Goal: Transaction & Acquisition: Purchase product/service

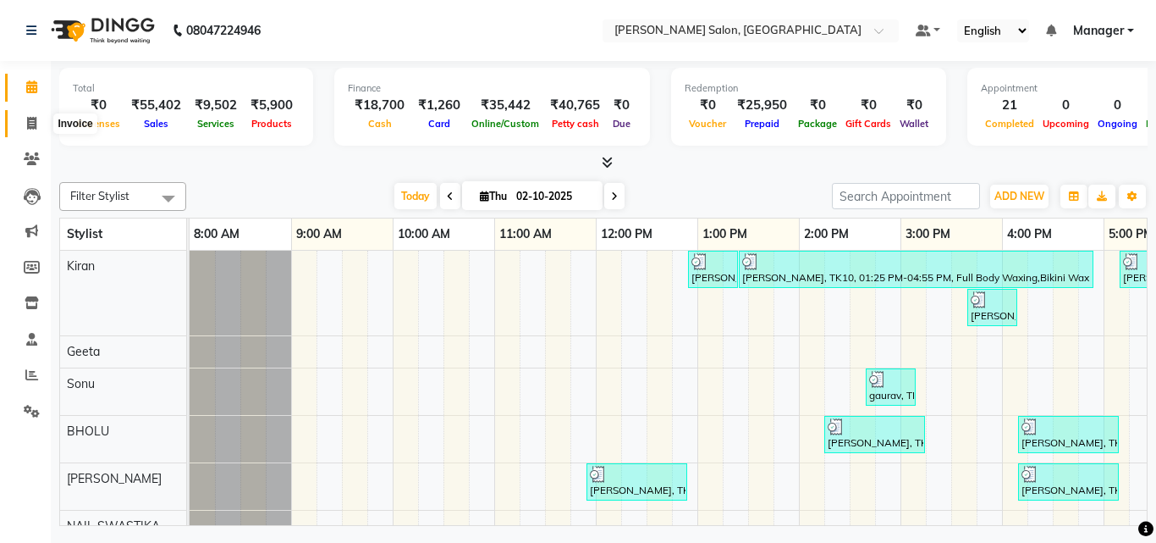
scroll to position [0, 363]
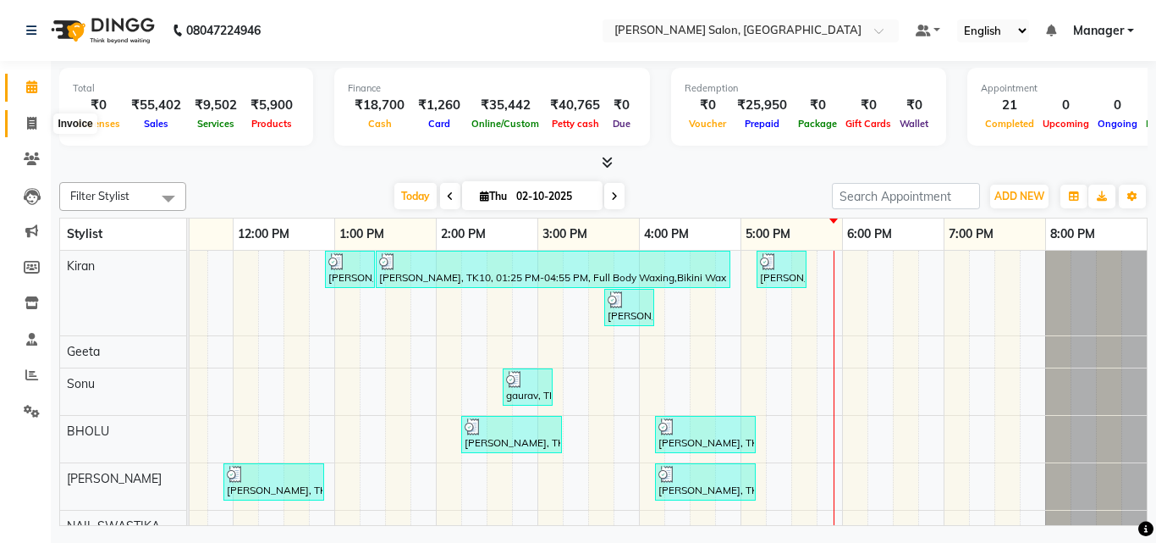
click at [23, 119] on span at bounding box center [32, 123] width 30 height 19
select select "service"
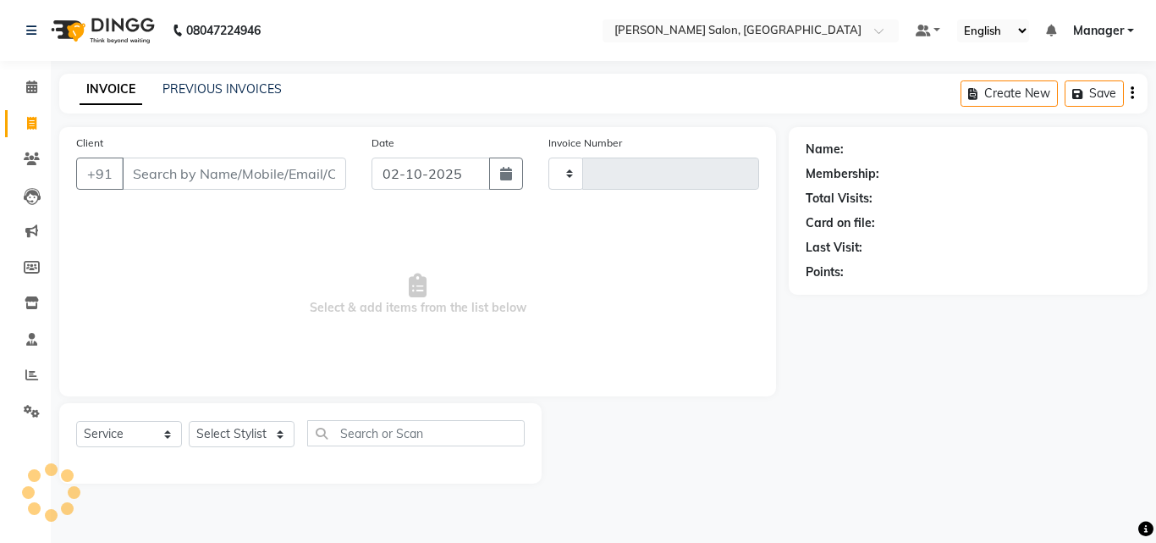
type input "4306"
select select "7229"
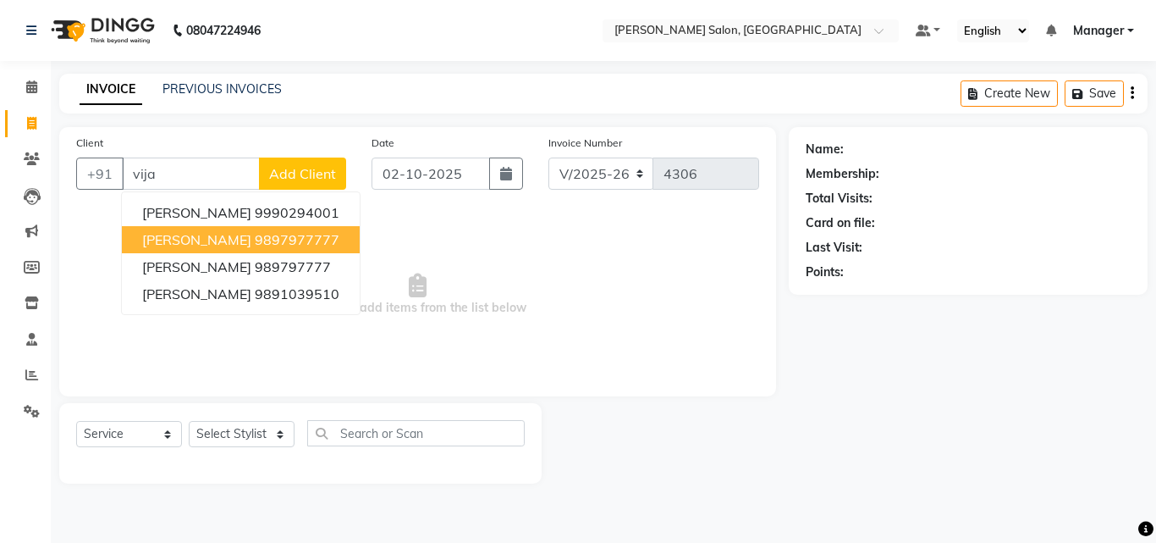
click at [187, 236] on span "[PERSON_NAME]" at bounding box center [196, 239] width 109 height 17
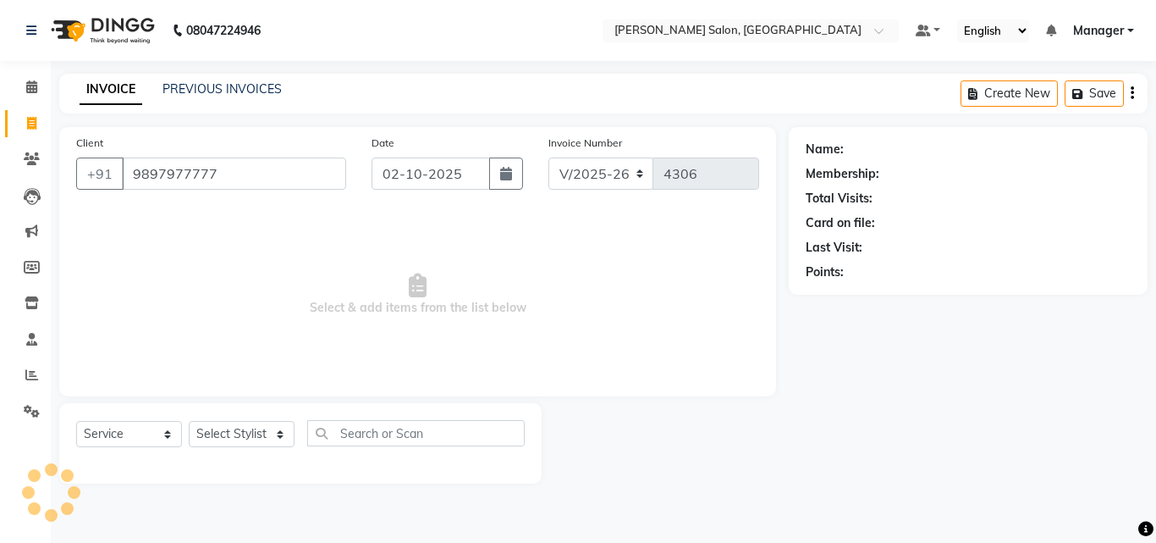
type input "9897977777"
select select "1: Object"
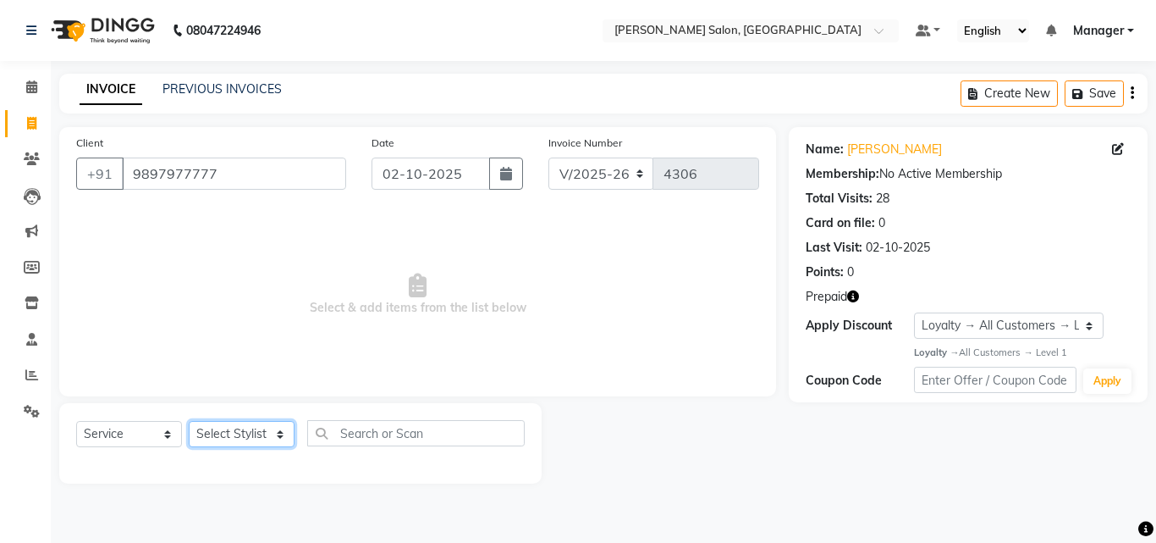
click at [233, 431] on select "Select Stylist BHOLU Geeta [PERSON_NAME] [PERSON_NAME] [PERSON_NAME] PEDI Manag…" at bounding box center [242, 434] width 106 height 26
select select "63474"
click at [189, 421] on select "Select Stylist BHOLU Geeta [PERSON_NAME] [PERSON_NAME] [PERSON_NAME] PEDI Manag…" at bounding box center [242, 434] width 106 height 26
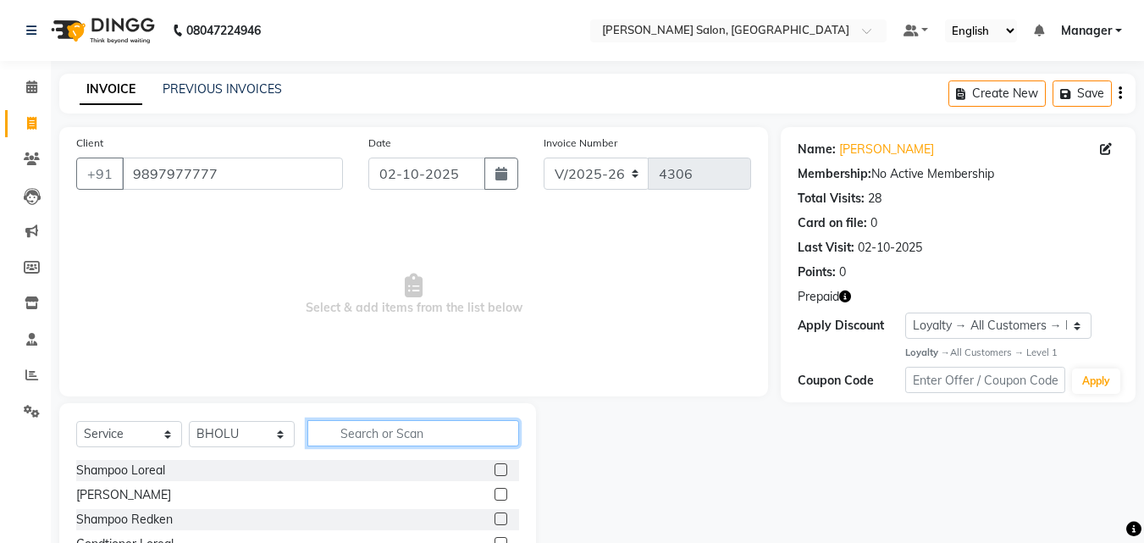
click at [377, 438] on input "text" at bounding box center [413, 433] width 212 height 26
type input "hig"
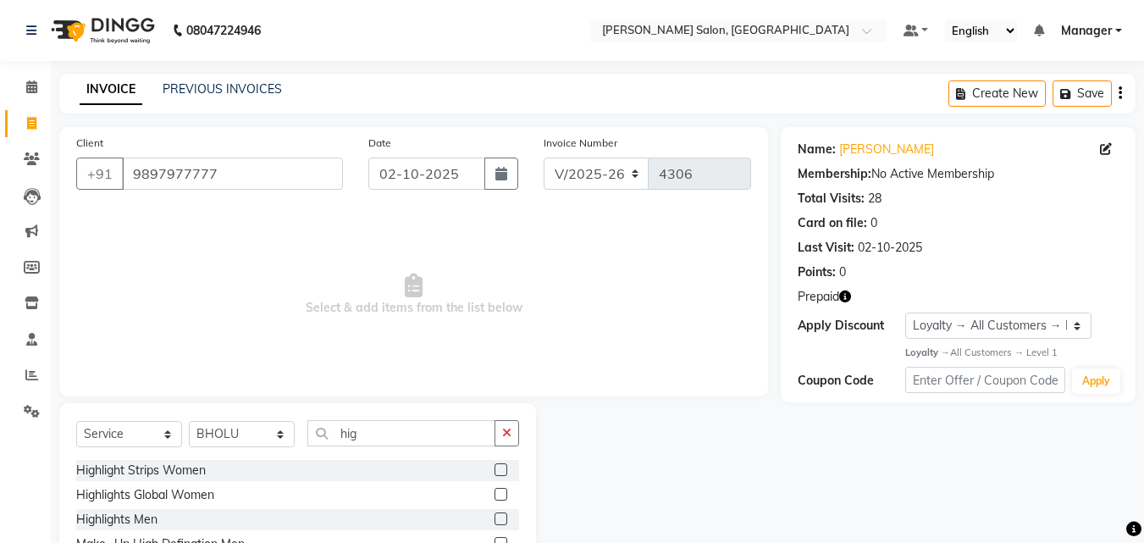
click at [501, 492] on label at bounding box center [500, 494] width 13 height 13
click at [501, 492] on input "checkbox" at bounding box center [499, 494] width 11 height 11
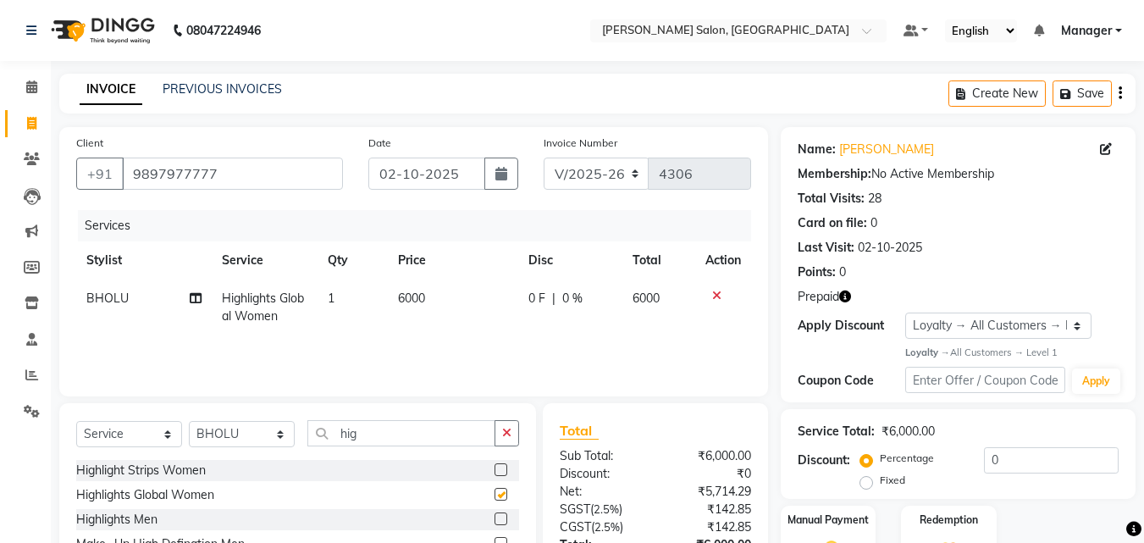
checkbox input "false"
click at [440, 302] on td "6000" at bounding box center [453, 307] width 130 height 56
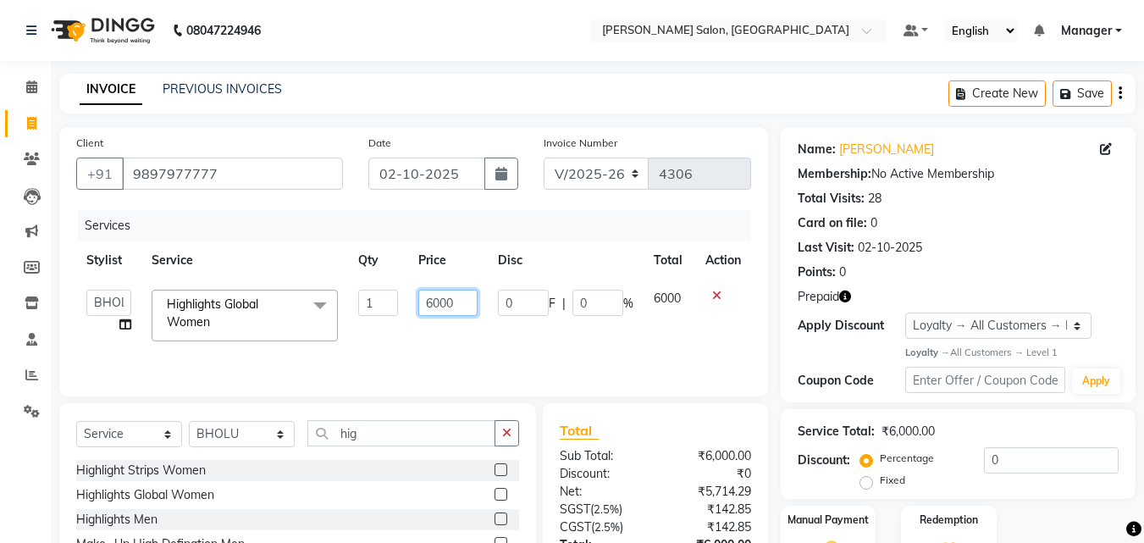
click at [438, 306] on input "6000" at bounding box center [447, 303] width 58 height 26
type input "4500"
click at [441, 328] on td "4500" at bounding box center [447, 315] width 79 height 72
click at [266, 436] on select "Select Stylist BHOLU Geeta [PERSON_NAME] [PERSON_NAME] [PERSON_NAME] PEDI Manag…" at bounding box center [242, 434] width 106 height 26
select select "69689"
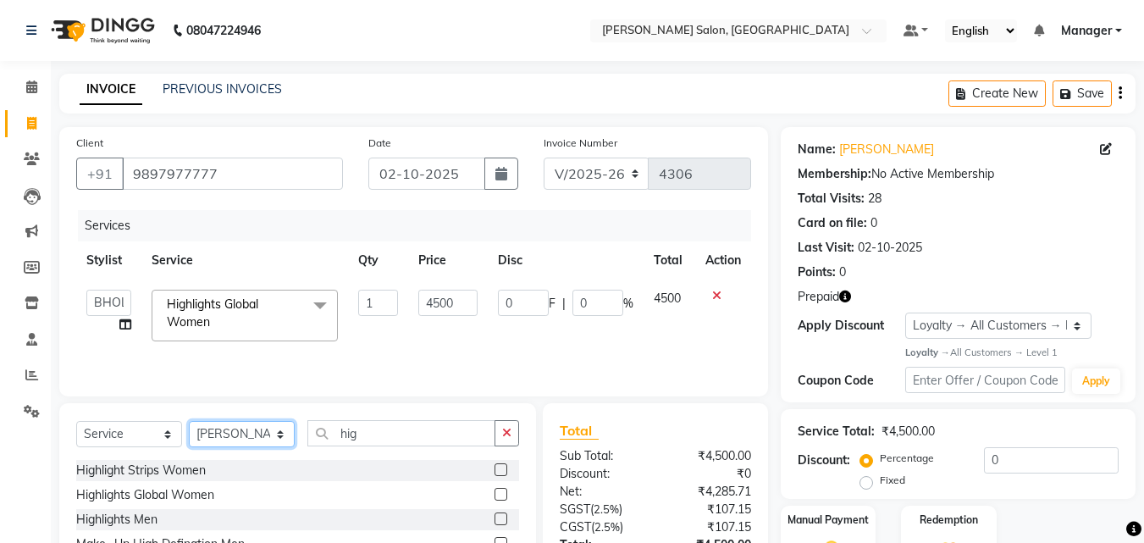
click at [189, 421] on select "Select Stylist BHOLU Geeta [PERSON_NAME] [PERSON_NAME] [PERSON_NAME] PEDI Manag…" at bounding box center [242, 434] width 106 height 26
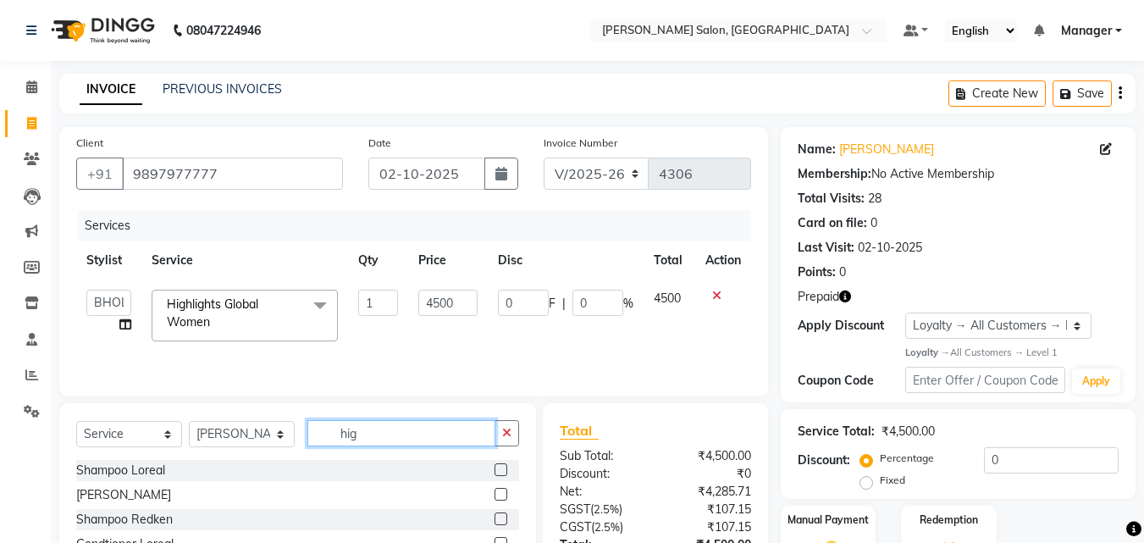
drag, startPoint x: 405, startPoint y: 437, endPoint x: 323, endPoint y: 446, distance: 82.6
click at [324, 446] on div "Select Service Product Membership Package Voucher Prepaid Gift Card Select Styl…" at bounding box center [297, 440] width 443 height 40
type input "alg"
click at [498, 520] on label at bounding box center [500, 518] width 13 height 13
click at [498, 520] on input "checkbox" at bounding box center [499, 519] width 11 height 11
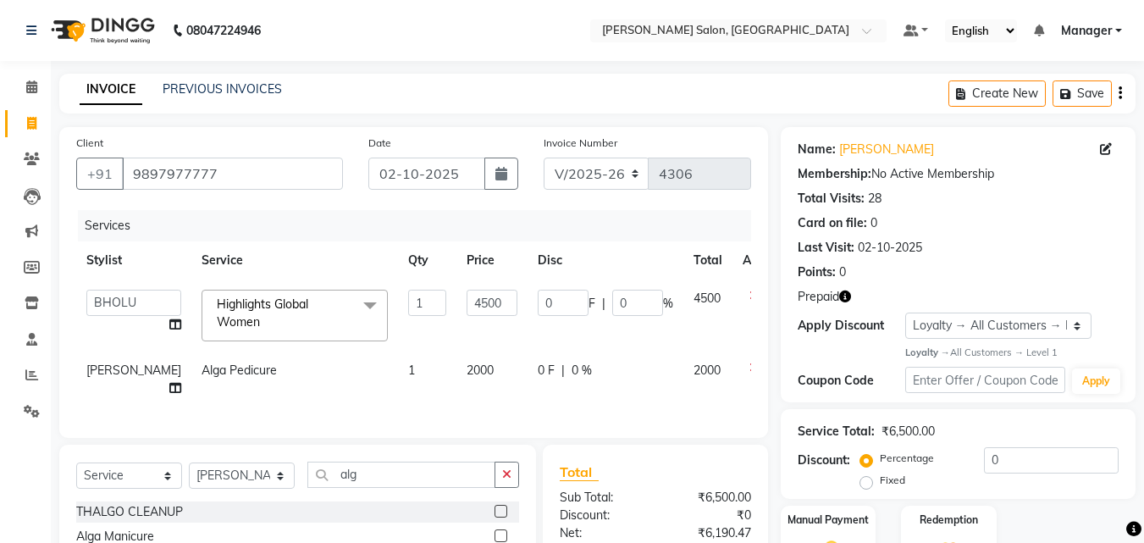
checkbox input "false"
click at [850, 297] on icon "button" at bounding box center [845, 296] width 12 height 12
click at [848, 297] on icon "button" at bounding box center [845, 296] width 12 height 12
click at [250, 469] on select "Select Stylist BHOLU Geeta [PERSON_NAME] [PERSON_NAME] [PERSON_NAME] PEDI Manag…" at bounding box center [242, 475] width 106 height 26
select select "61926"
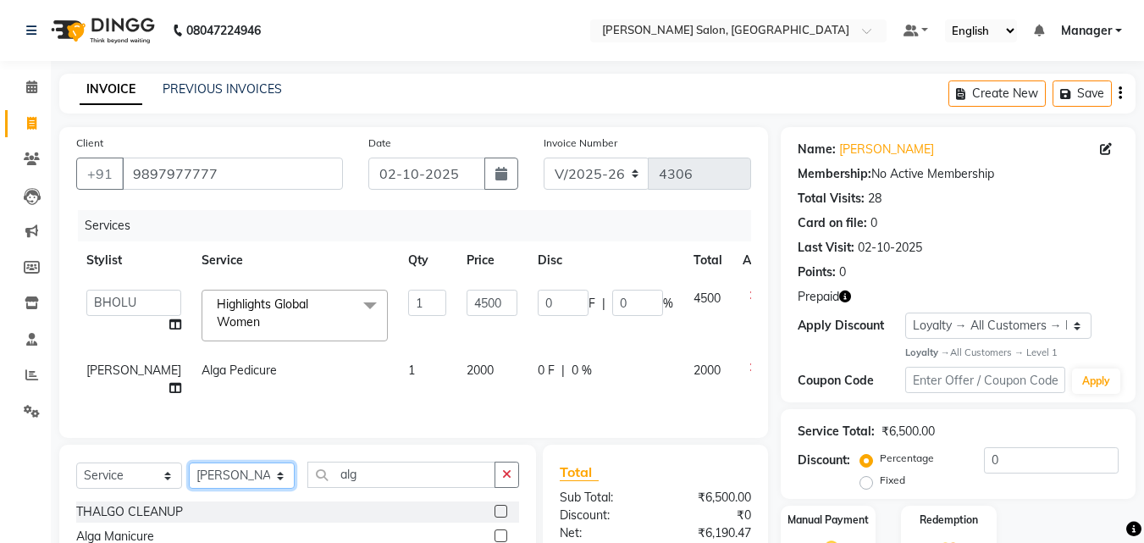
click at [189, 462] on select "Select Stylist BHOLU Geeta [PERSON_NAME] [PERSON_NAME] [PERSON_NAME] PEDI Manag…" at bounding box center [242, 475] width 106 height 26
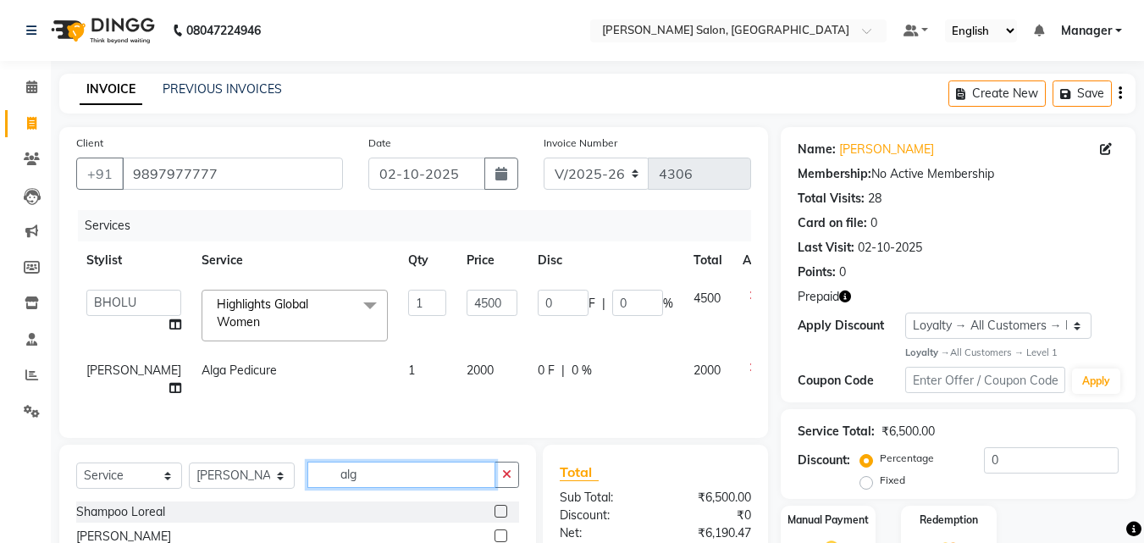
drag, startPoint x: 387, startPoint y: 467, endPoint x: 285, endPoint y: 480, distance: 102.4
click at [285, 480] on div "Select Service Product Membership Package Voucher Prepaid Gift Card Select Styl…" at bounding box center [297, 481] width 443 height 40
click at [841, 294] on icon "button" at bounding box center [845, 296] width 12 height 12
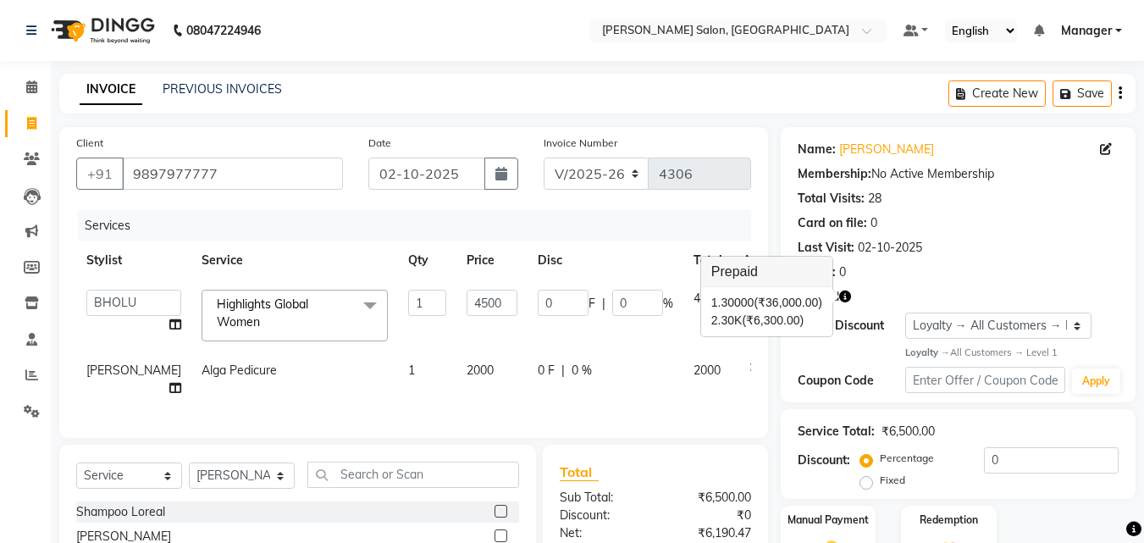
click at [841, 293] on icon "button" at bounding box center [845, 296] width 12 height 12
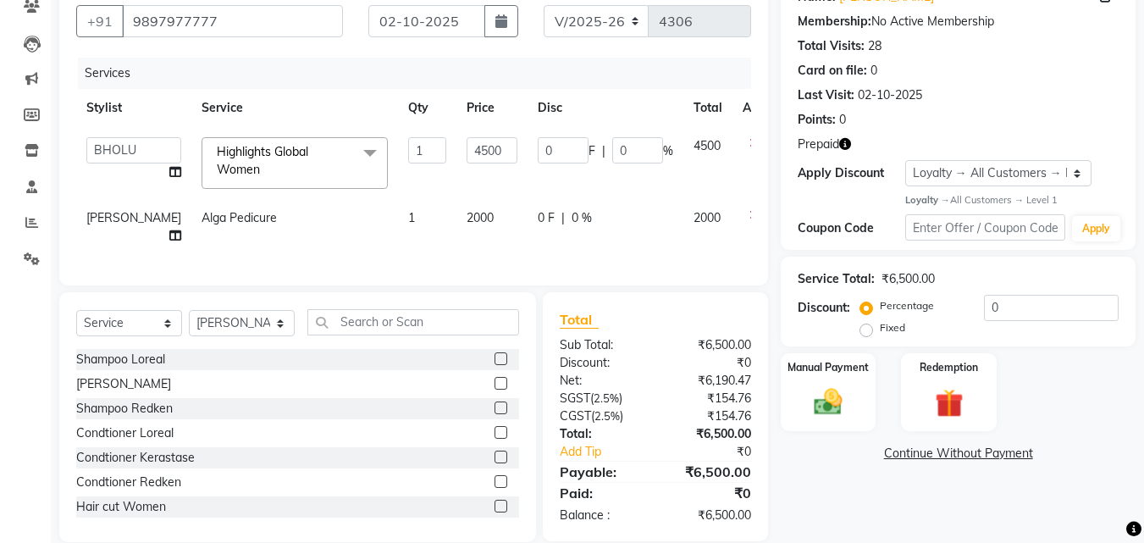
scroll to position [172, 0]
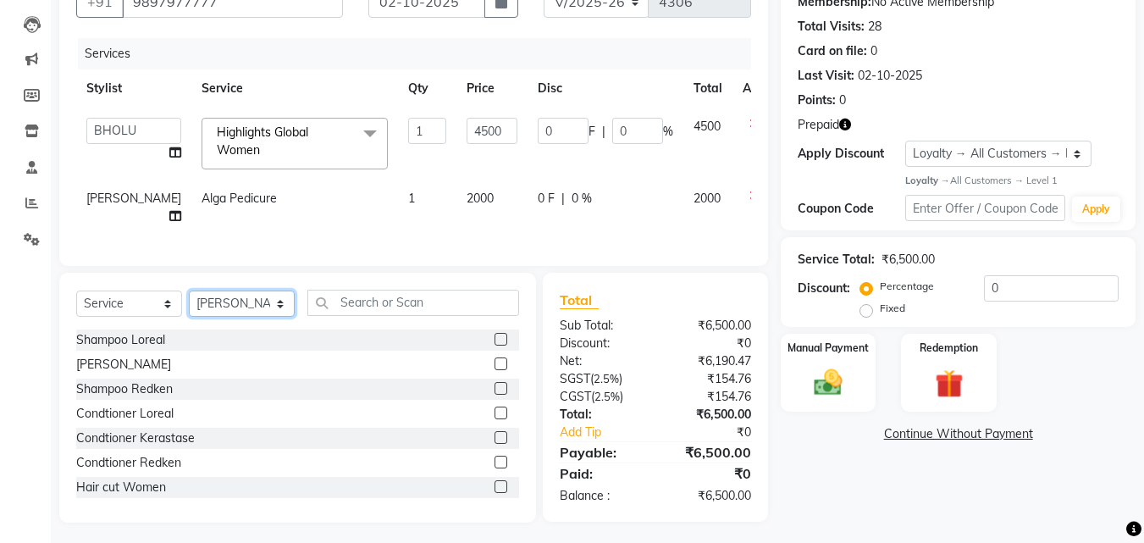
click at [237, 302] on select "Select Stylist BHOLU Geeta [PERSON_NAME] [PERSON_NAME] [PERSON_NAME] PEDI Manag…" at bounding box center [242, 303] width 106 height 26
click at [490, 253] on div "Client [PHONE_NUMBER] Date [DATE] Invoice Number V/2025 V/[PHONE_NUMBER] Servic…" at bounding box center [413, 110] width 709 height 311
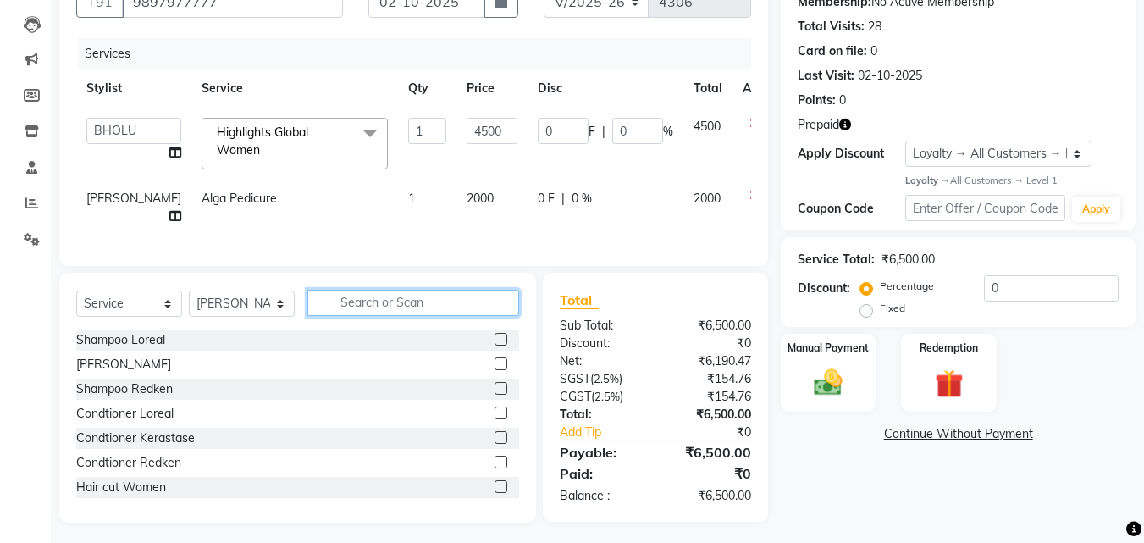
click at [427, 294] on input "text" at bounding box center [413, 303] width 212 height 26
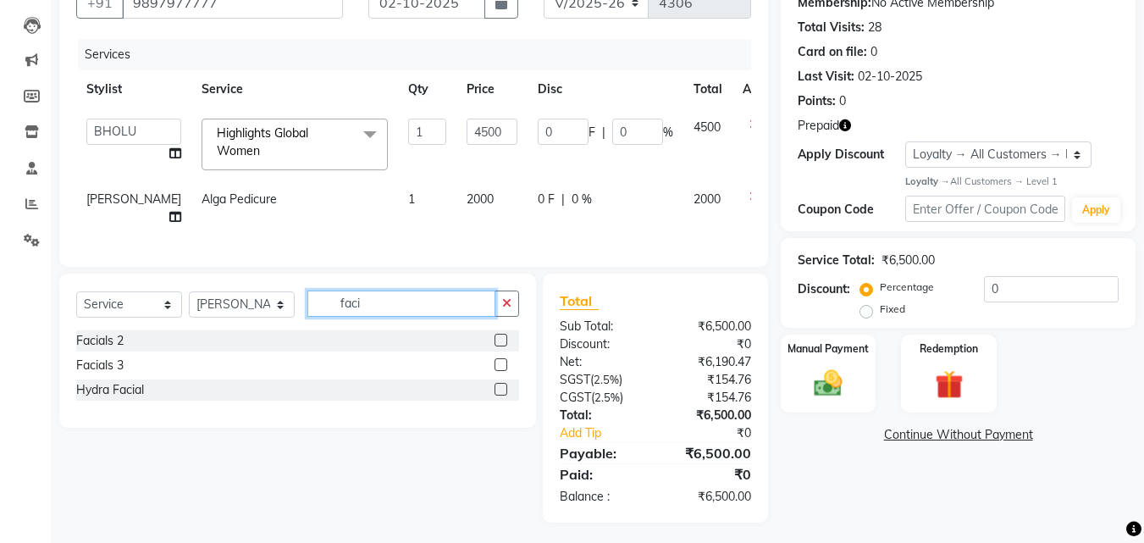
type input "faci"
click at [498, 358] on label at bounding box center [500, 364] width 13 height 13
click at [498, 360] on input "checkbox" at bounding box center [499, 365] width 11 height 11
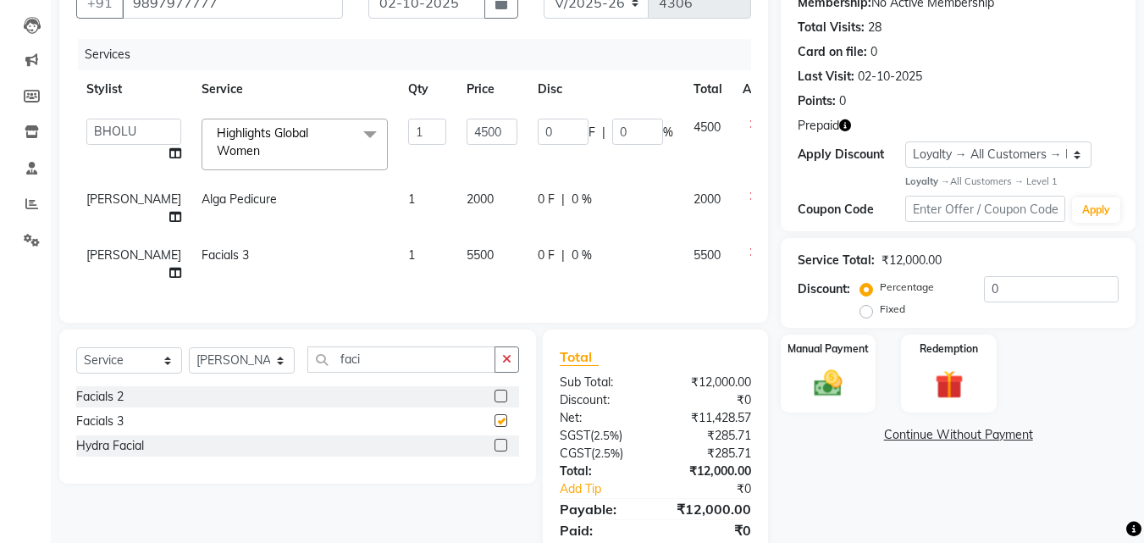
checkbox input "false"
click at [466, 247] on span "5500" at bounding box center [479, 254] width 27 height 15
select select "61926"
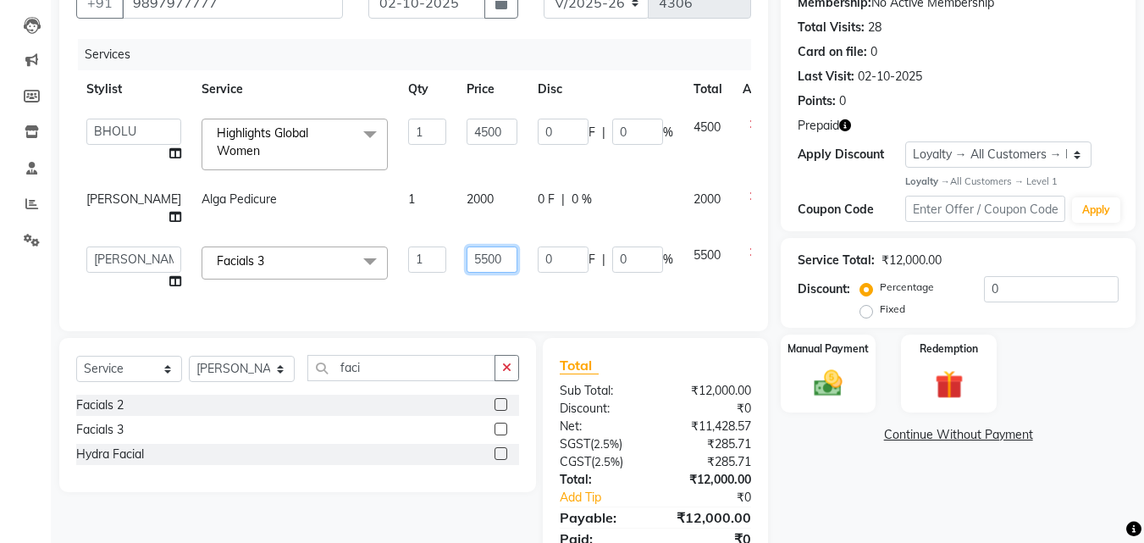
click at [466, 246] on input "5500" at bounding box center [491, 259] width 51 height 26
type input "6000"
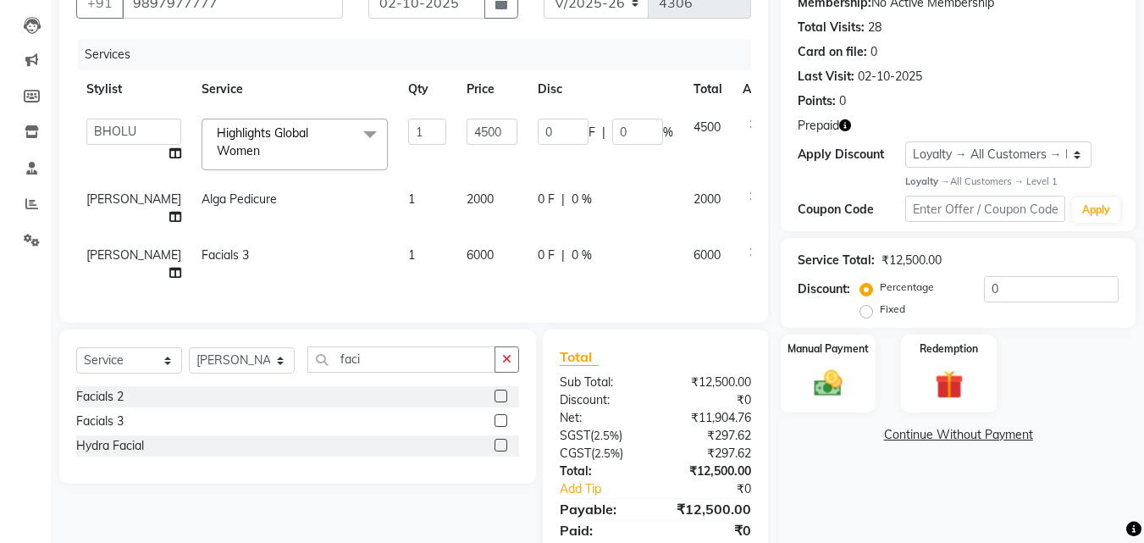
click at [449, 269] on div "Services Stylist Service Qty Price Disc Total Action BHOLU Geeta [PERSON_NAME] …" at bounding box center [413, 172] width 675 height 267
drag, startPoint x: 372, startPoint y: 334, endPoint x: 327, endPoint y: 342, distance: 46.5
click at [327, 346] on input "faci" at bounding box center [401, 359] width 188 height 26
click at [749, 246] on icon at bounding box center [753, 252] width 9 height 12
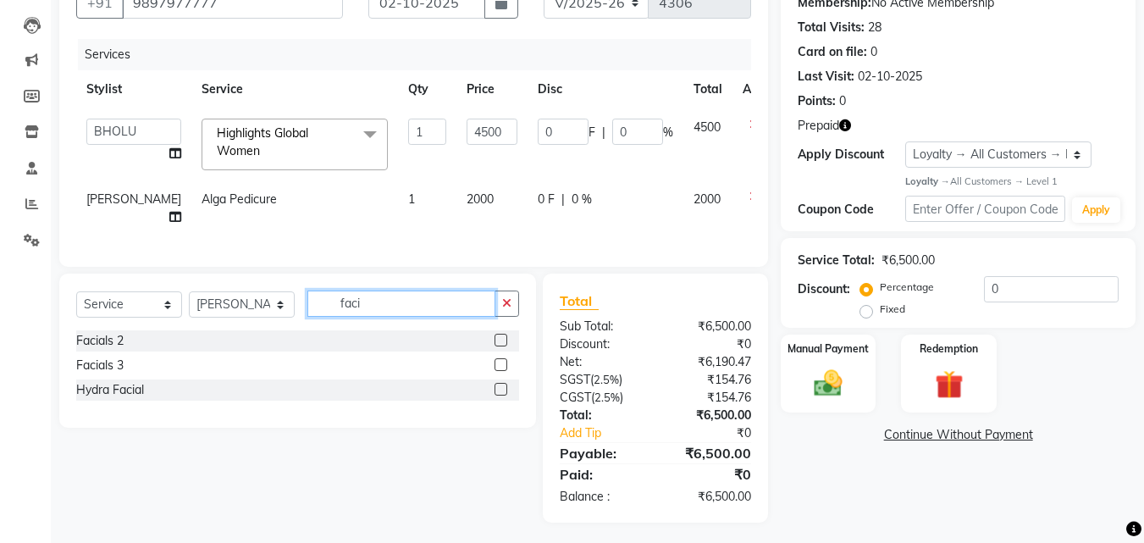
drag, startPoint x: 394, startPoint y: 296, endPoint x: 299, endPoint y: 305, distance: 96.0
click at [299, 305] on div "Select Service Product Membership Package Voucher Prepaid Gift Card Select Styl…" at bounding box center [297, 310] width 443 height 40
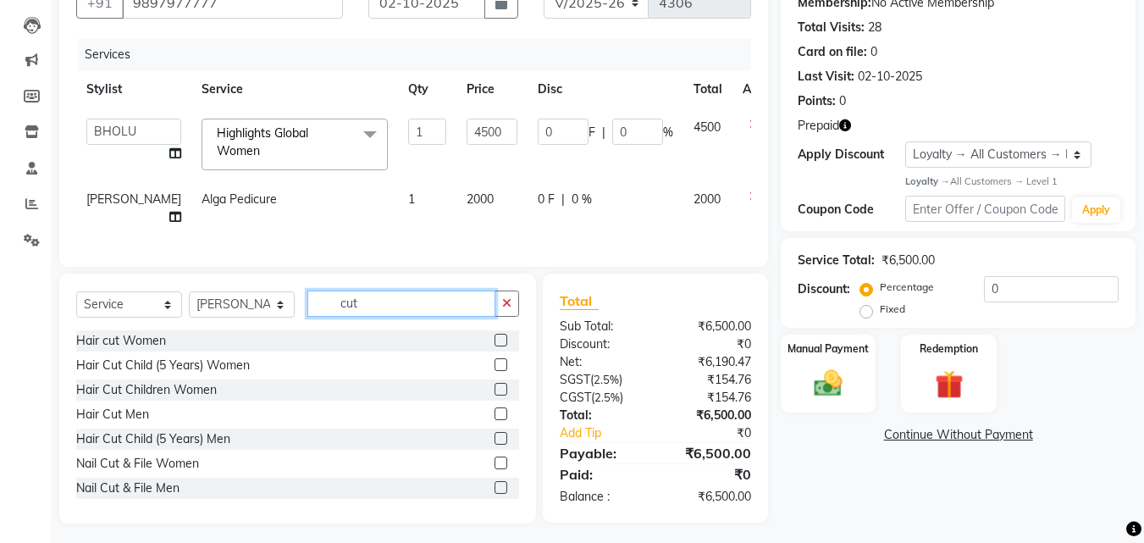
type input "cut"
drag, startPoint x: 484, startPoint y: 404, endPoint x: 437, endPoint y: 367, distance: 59.8
click at [494, 407] on label at bounding box center [500, 413] width 13 height 13
click at [494, 409] on input "checkbox" at bounding box center [499, 414] width 11 height 11
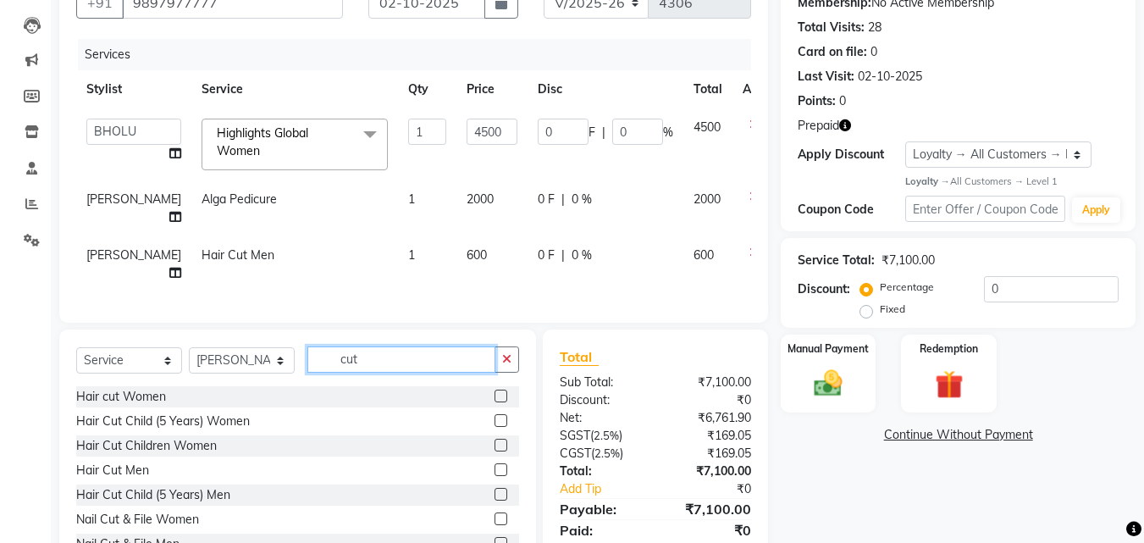
checkbox input "false"
click at [389, 346] on input "cut" at bounding box center [401, 359] width 188 height 26
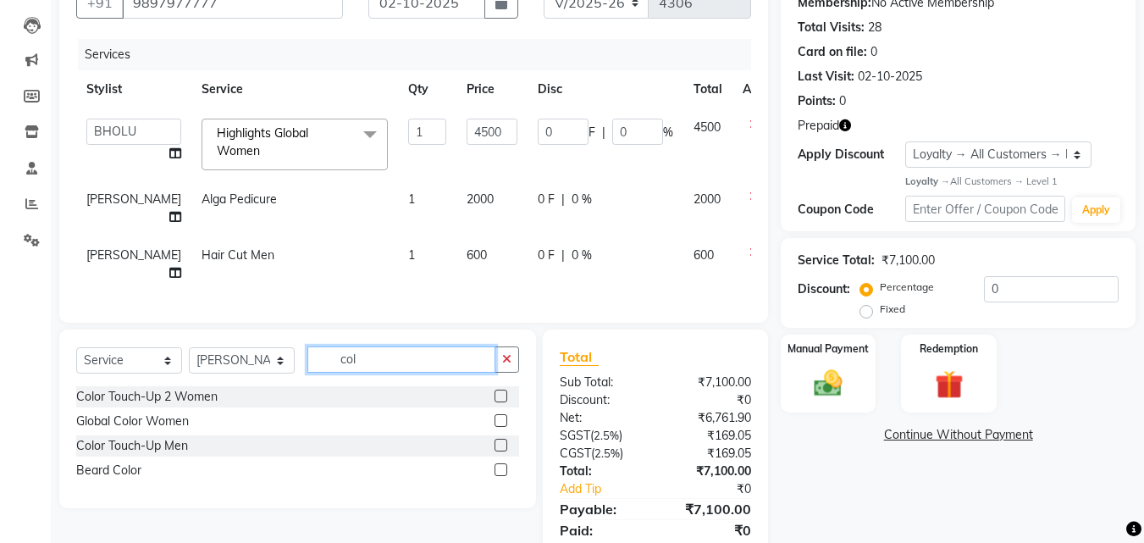
type input "col"
click at [501, 438] on label at bounding box center [500, 444] width 13 height 13
click at [501, 440] on input "checkbox" at bounding box center [499, 445] width 11 height 11
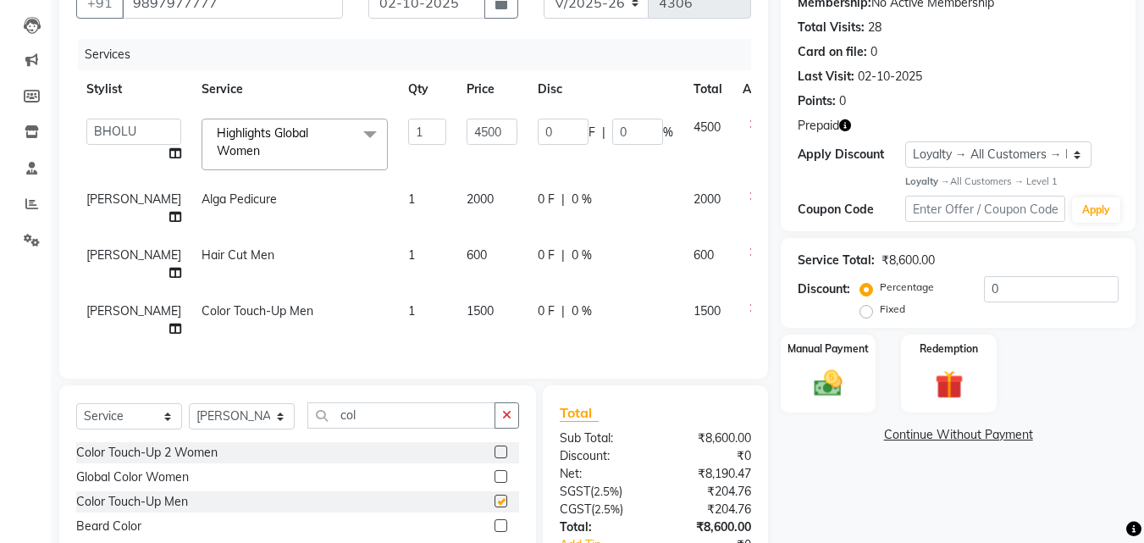
checkbox input "false"
drag, startPoint x: 378, startPoint y: 373, endPoint x: 311, endPoint y: 391, distance: 69.2
click at [313, 402] on input "col" at bounding box center [401, 415] width 188 height 26
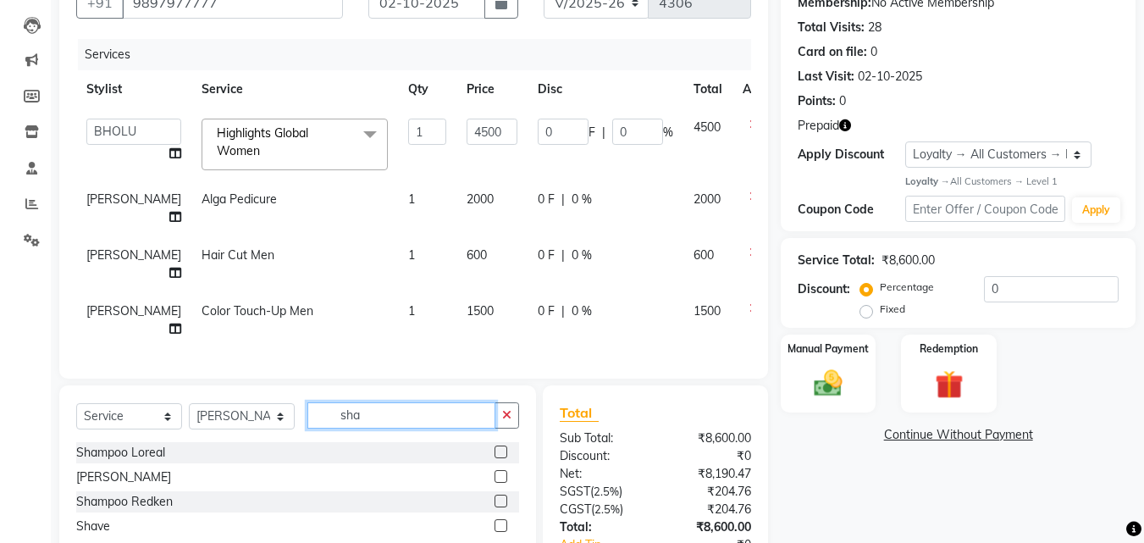
type input "sha"
click at [501, 519] on label at bounding box center [500, 525] width 13 height 13
click at [501, 521] on input "checkbox" at bounding box center [499, 526] width 11 height 11
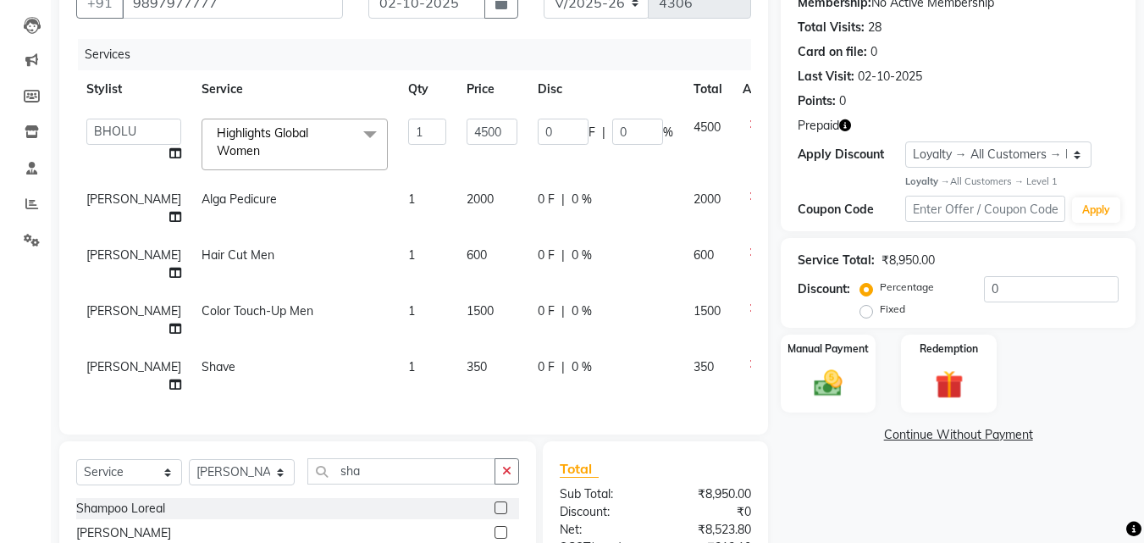
checkbox input "false"
drag, startPoint x: 398, startPoint y: 414, endPoint x: 310, endPoint y: 419, distance: 88.2
click at [313, 458] on input "sha" at bounding box center [401, 471] width 188 height 26
type input "cl"
click at [501, 526] on label at bounding box center [500, 532] width 13 height 13
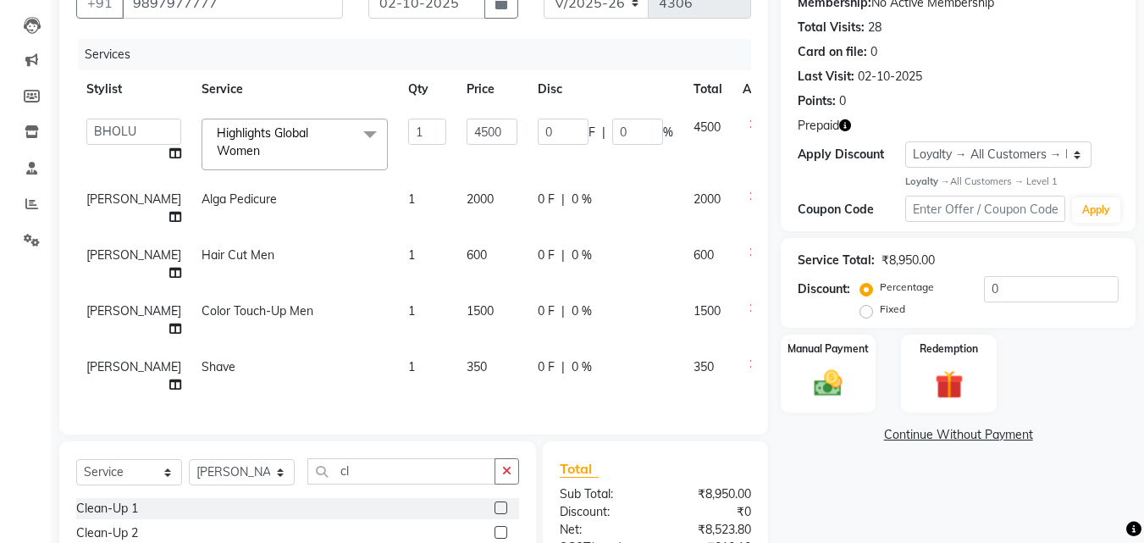
click at [501, 527] on input "checkbox" at bounding box center [499, 532] width 11 height 11
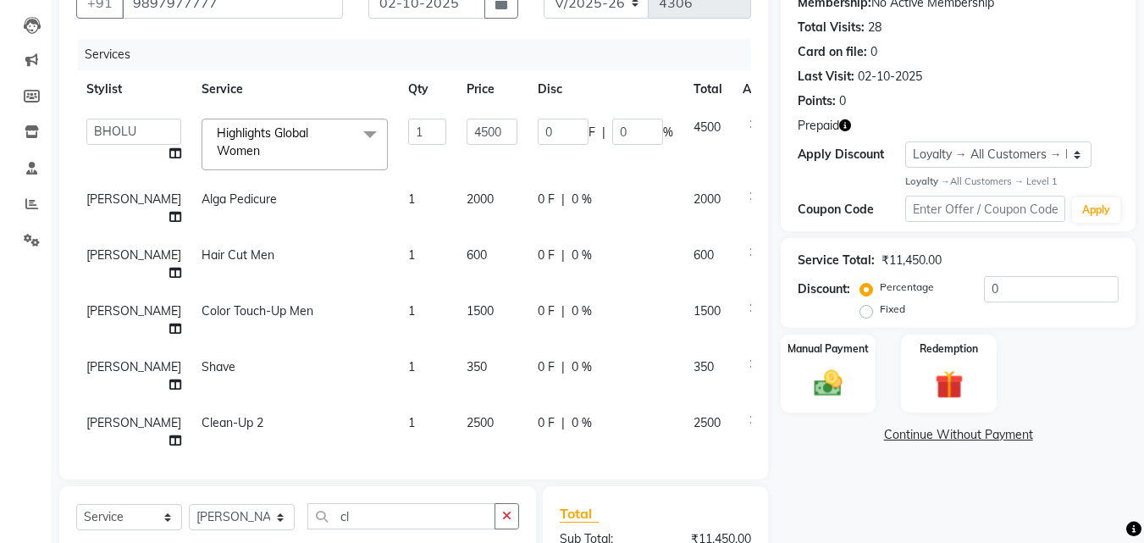
checkbox input "false"
click at [466, 415] on span "2500" at bounding box center [479, 422] width 27 height 15
select select "61926"
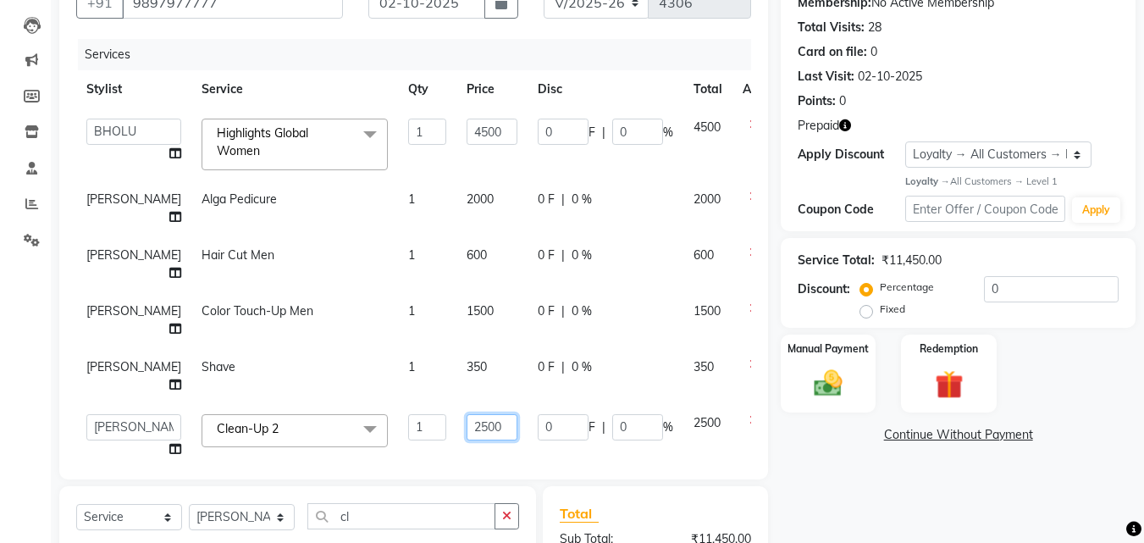
click at [466, 414] on input "2500" at bounding box center [491, 427] width 51 height 26
type input "3500"
click at [466, 383] on div "Services Stylist Service Qty Price Disc Total Action BHOLU Geeta [PERSON_NAME] …" at bounding box center [413, 250] width 675 height 423
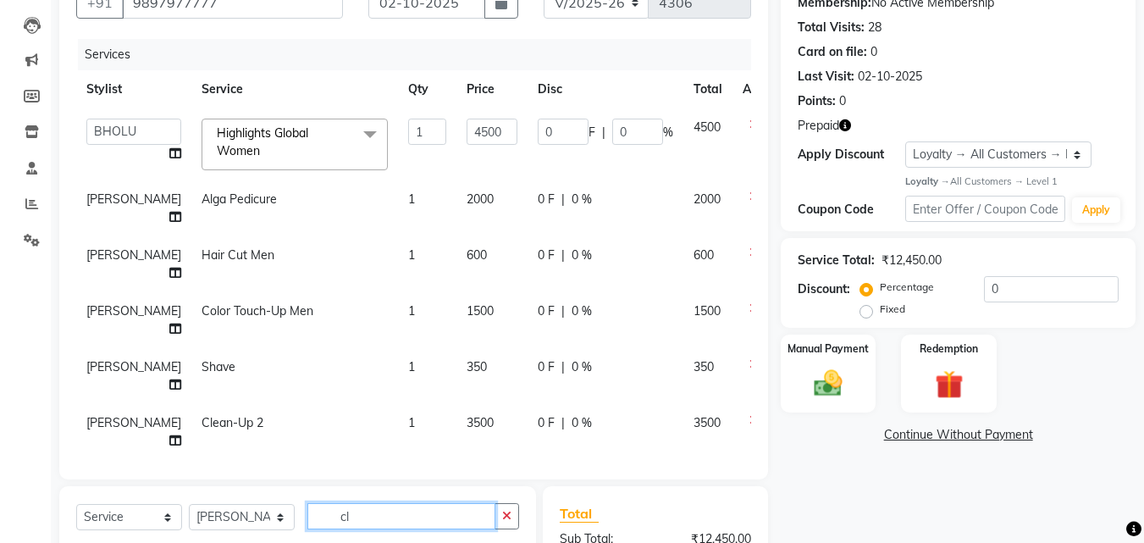
drag, startPoint x: 374, startPoint y: 447, endPoint x: 265, endPoint y: 468, distance: 111.2
click at [265, 503] on div "Select Service Product Membership Package Voucher Prepaid Gift Card Select Styl…" at bounding box center [297, 523] width 443 height 40
type input "ritu"
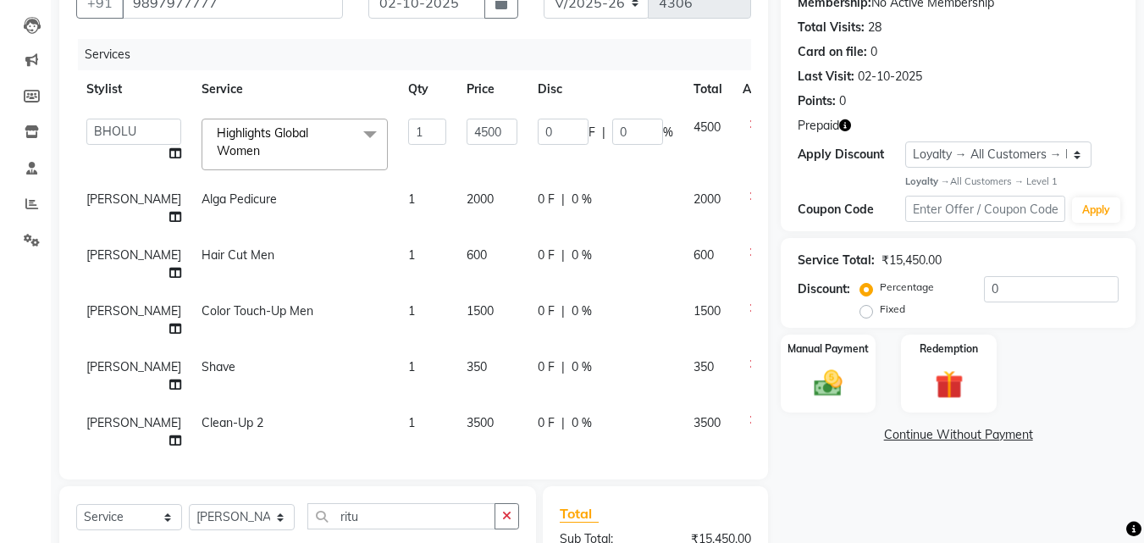
checkbox input "false"
click at [456, 460] on td "3000" at bounding box center [491, 488] width 71 height 56
select select "61926"
click at [466, 415] on span "3500" at bounding box center [479, 422] width 27 height 15
select select "61926"
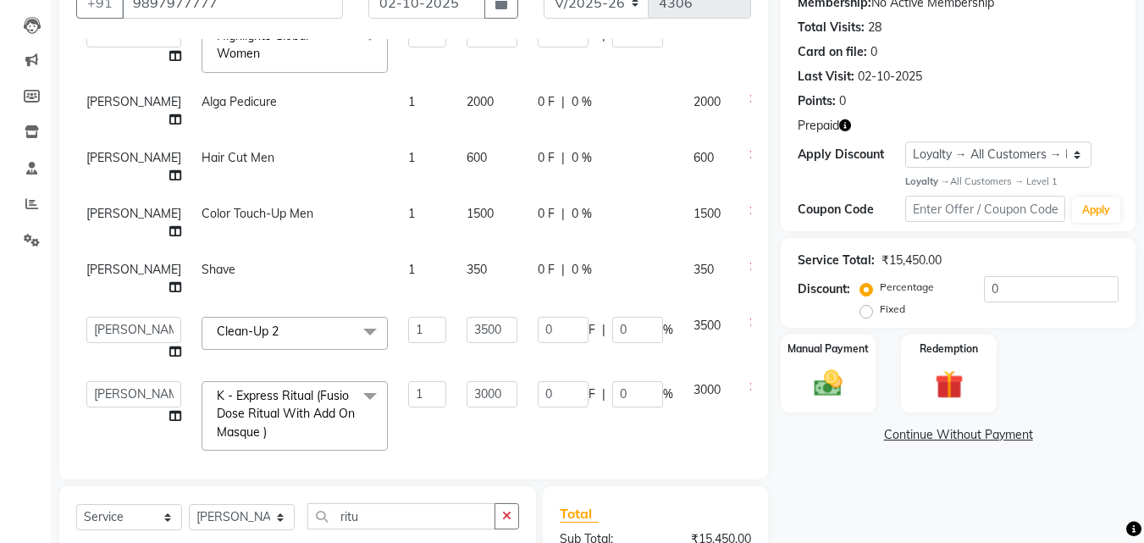
scroll to position [104, 0]
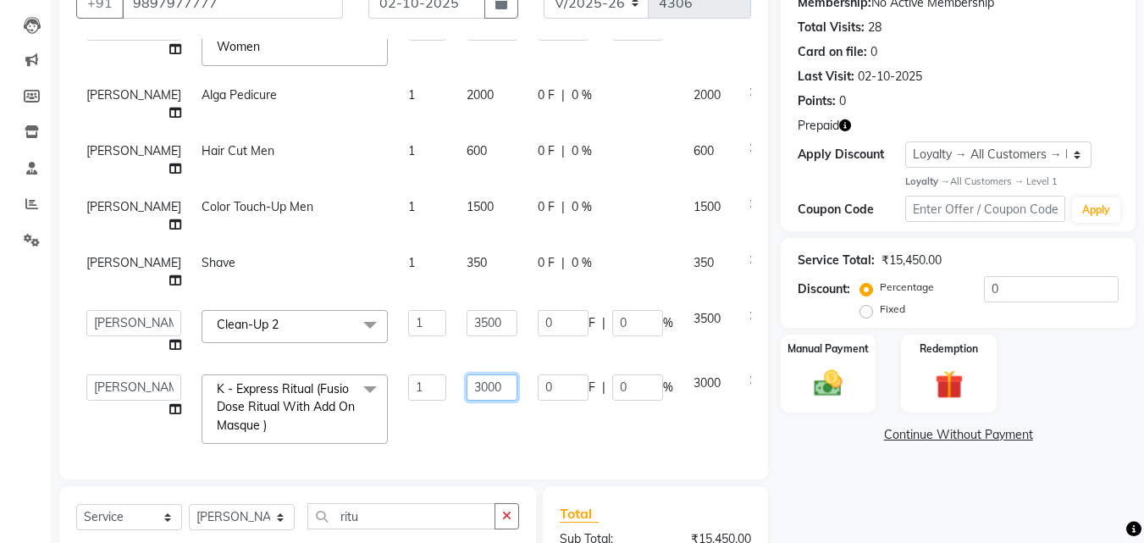
click at [466, 374] on input "3000" at bounding box center [491, 387] width 51 height 26
type input "3500"
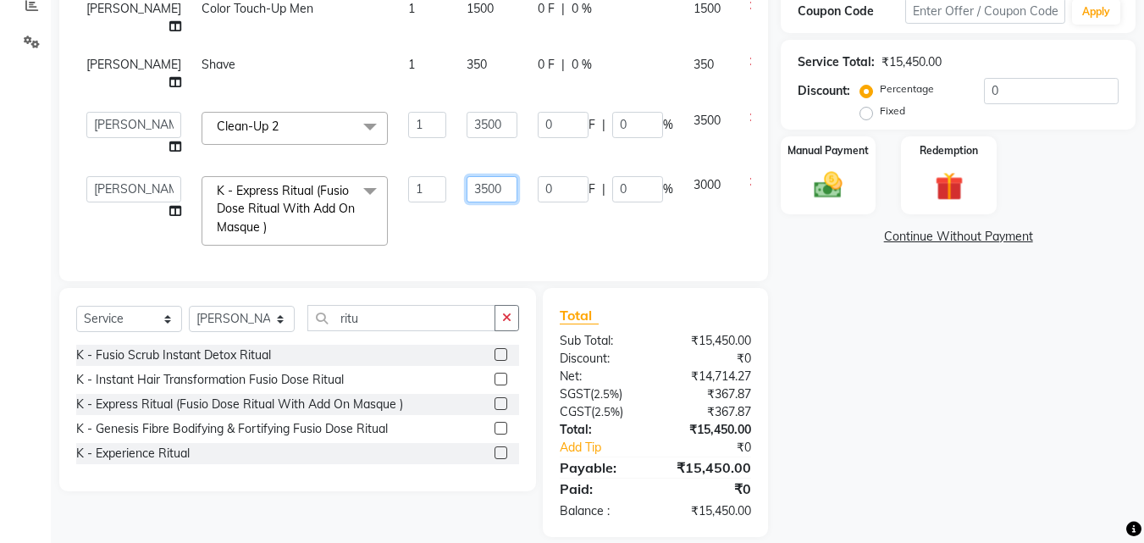
scroll to position [389, 0]
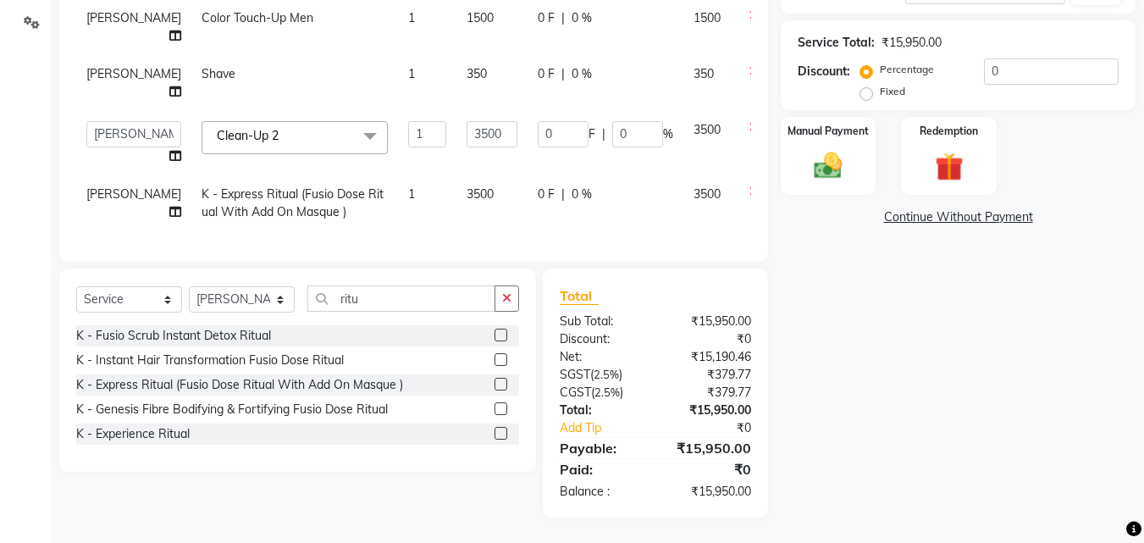
drag, startPoint x: 966, startPoint y: 406, endPoint x: 909, endPoint y: 441, distance: 66.5
click at [967, 407] on div "Name: [PERSON_NAME] Membership: No Active Membership Total Visits: 28 Card on f…" at bounding box center [963, 127] width 367 height 779
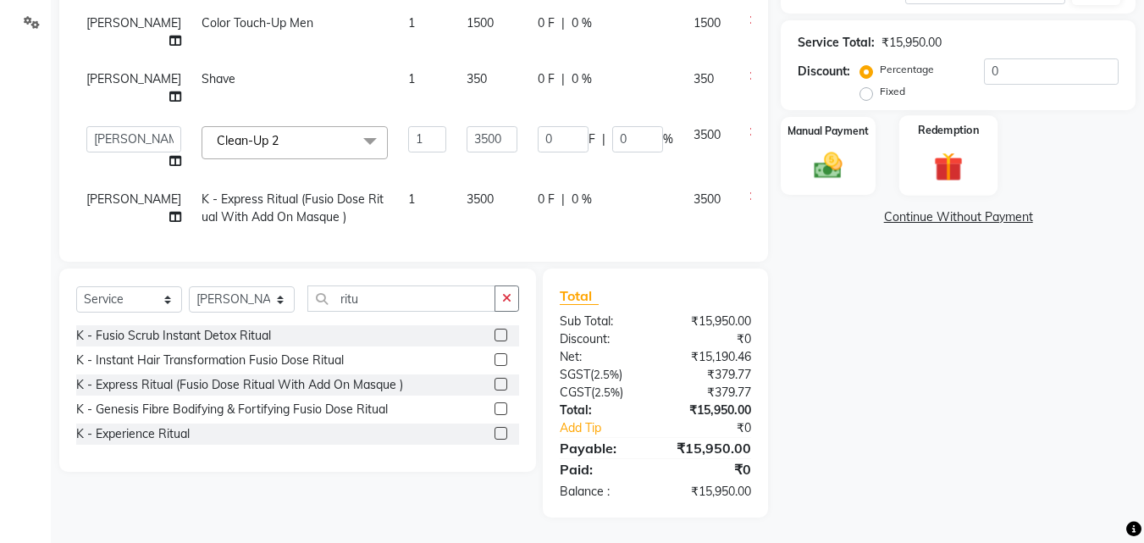
click at [936, 149] on div "Redemption" at bounding box center [948, 155] width 99 height 80
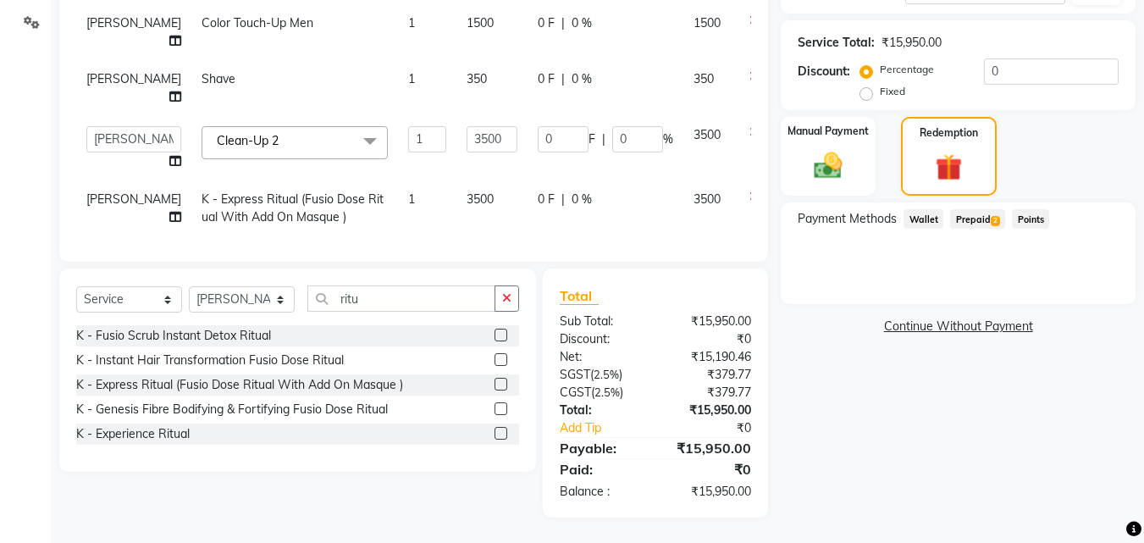
click at [985, 211] on span "Prepaid 2" at bounding box center [977, 218] width 55 height 19
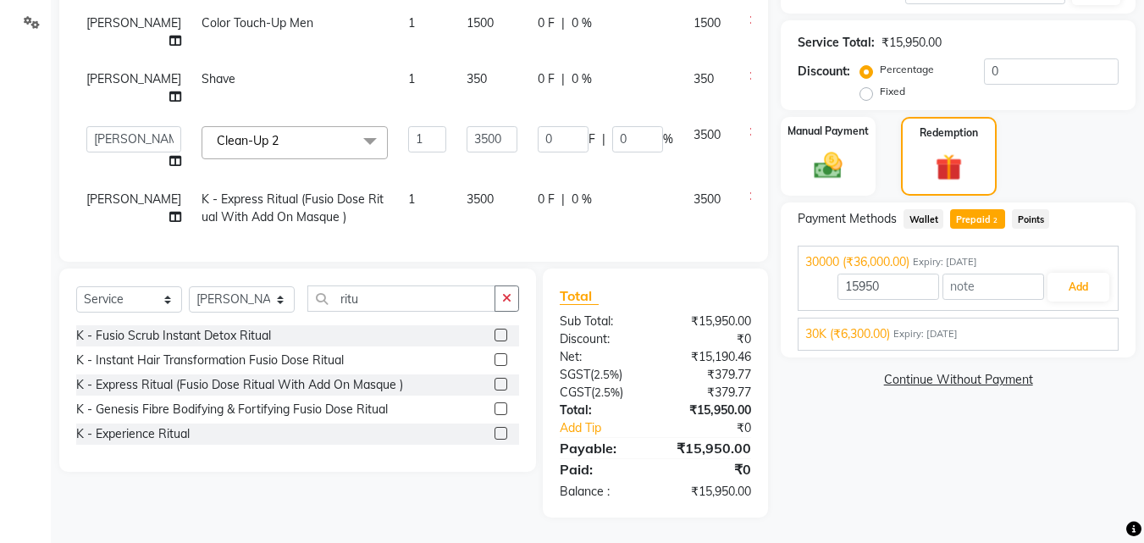
click at [870, 330] on span "30K (₹6,300.00)" at bounding box center [847, 334] width 85 height 18
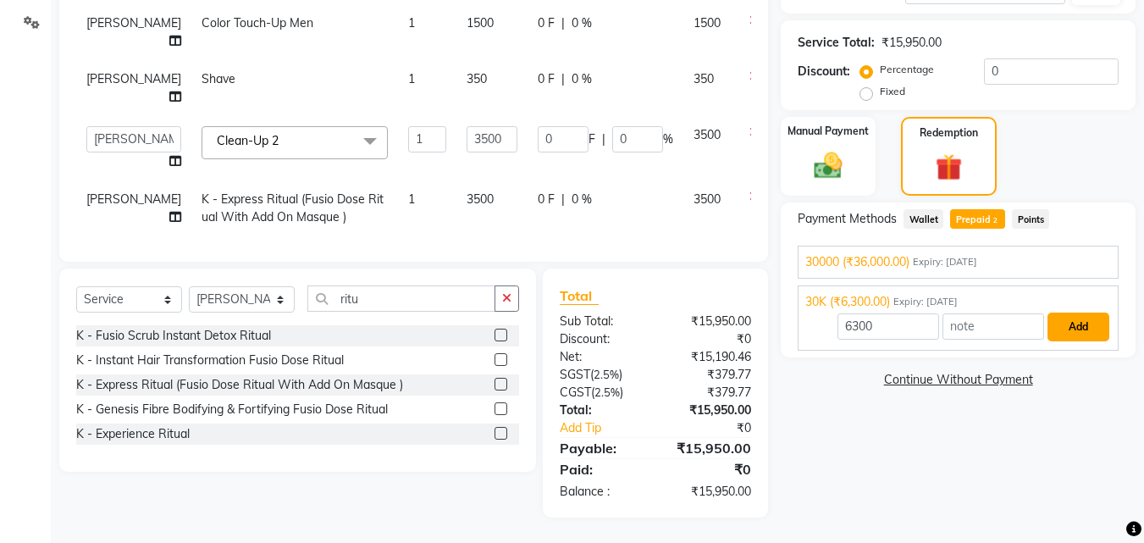
click at [1086, 328] on button "Add" at bounding box center [1078, 326] width 62 height 29
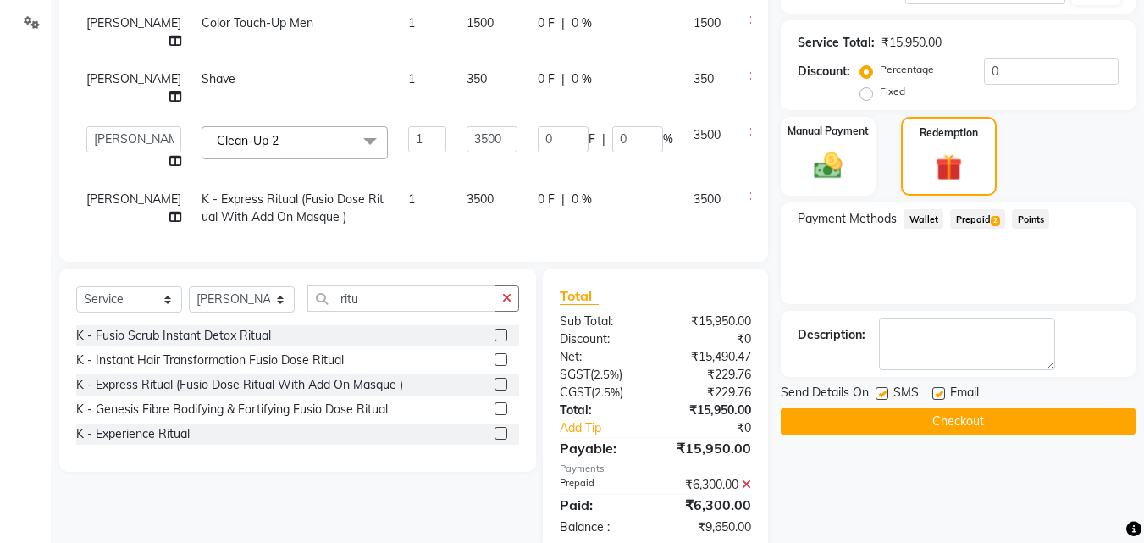
click at [972, 212] on span "Prepaid 2" at bounding box center [977, 218] width 55 height 19
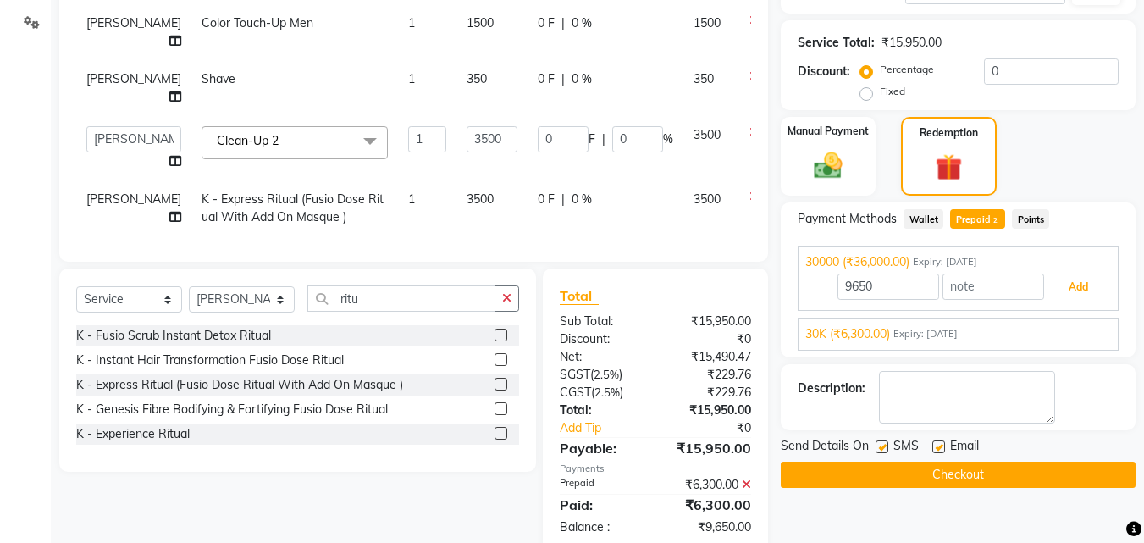
click at [1079, 292] on button "Add" at bounding box center [1078, 287] width 62 height 29
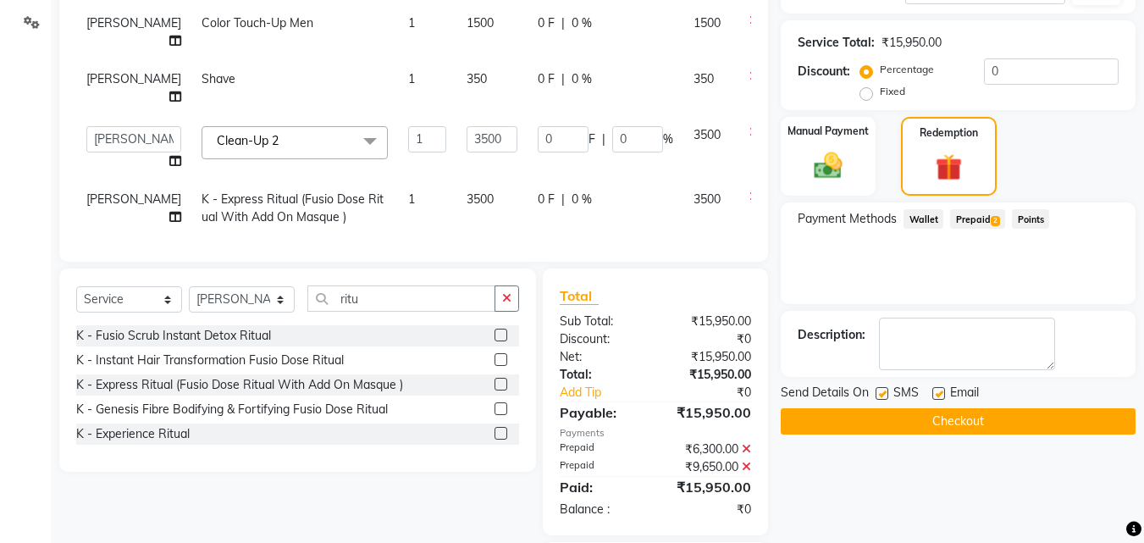
click at [960, 416] on button "Checkout" at bounding box center [957, 421] width 355 height 26
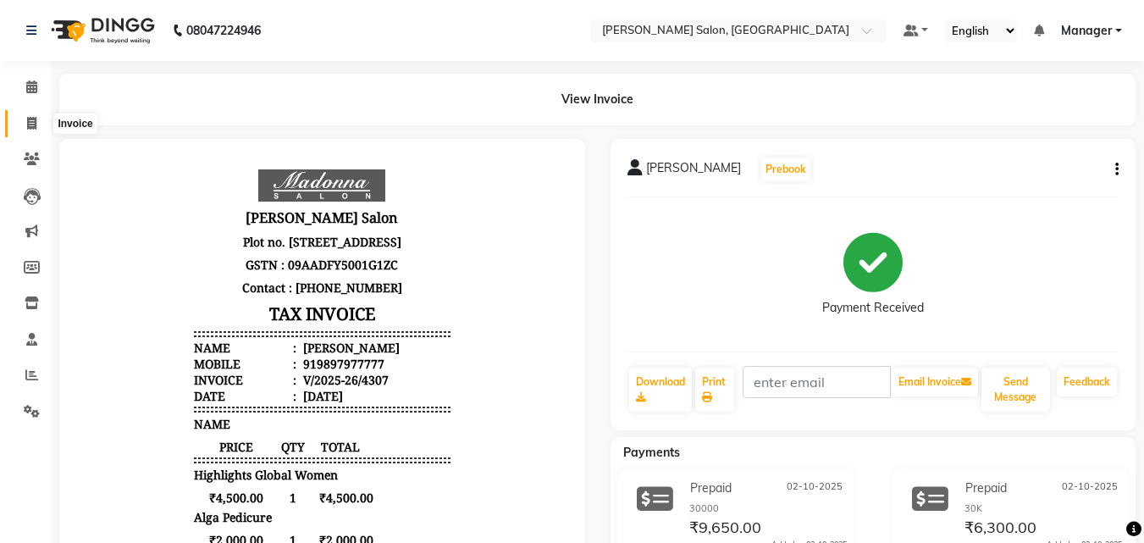
click at [34, 130] on span at bounding box center [32, 123] width 30 height 19
select select "service"
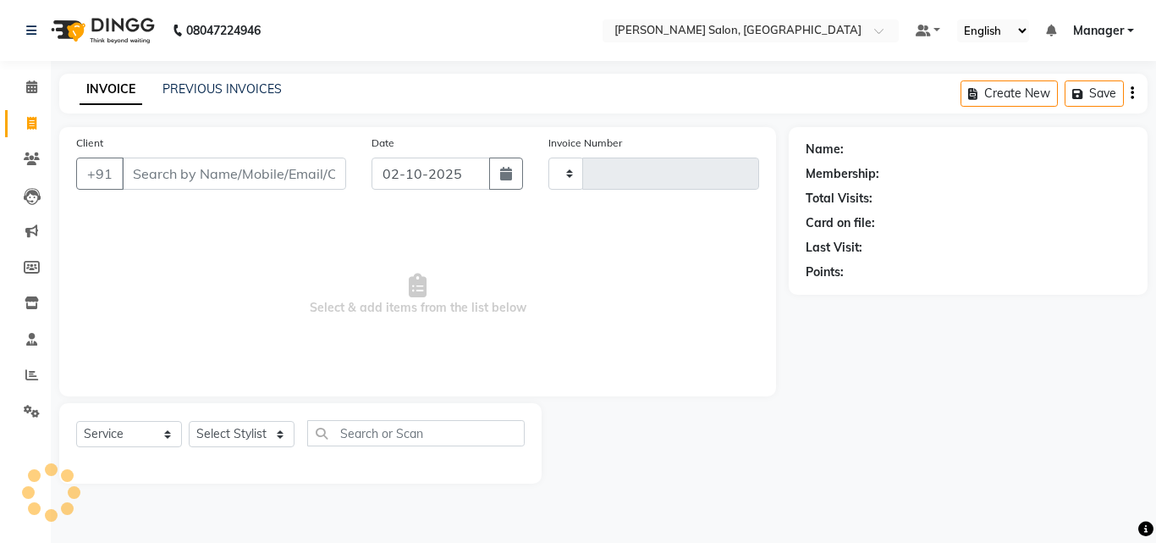
type input "4308"
select select "7229"
